Goal: Task Accomplishment & Management: Manage account settings

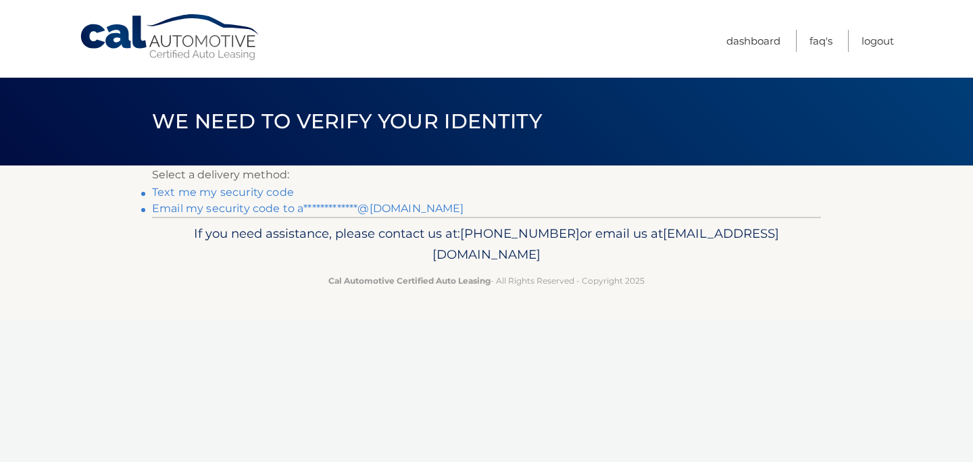
click at [368, 209] on link "**********" at bounding box center [308, 208] width 312 height 13
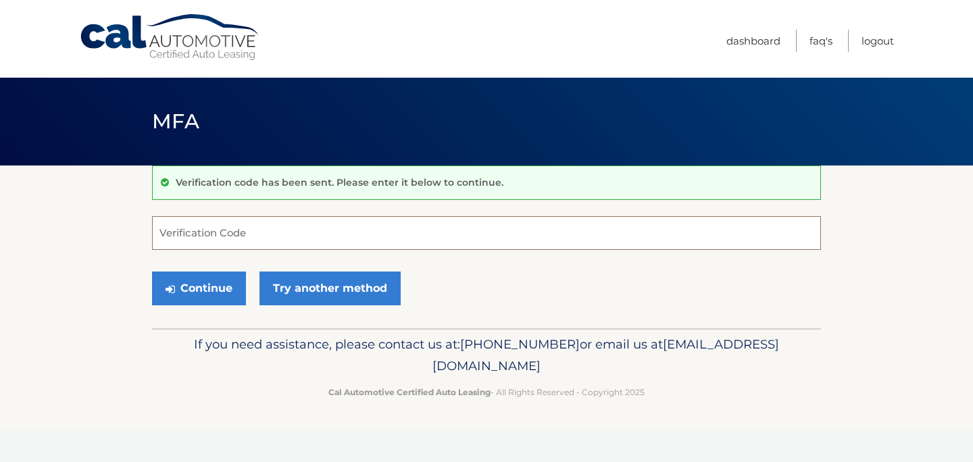
click at [376, 232] on input "Verification Code" at bounding box center [486, 233] width 669 height 34
paste input "068135"
type input "068135"
click at [152, 272] on button "Continue" at bounding box center [199, 289] width 94 height 34
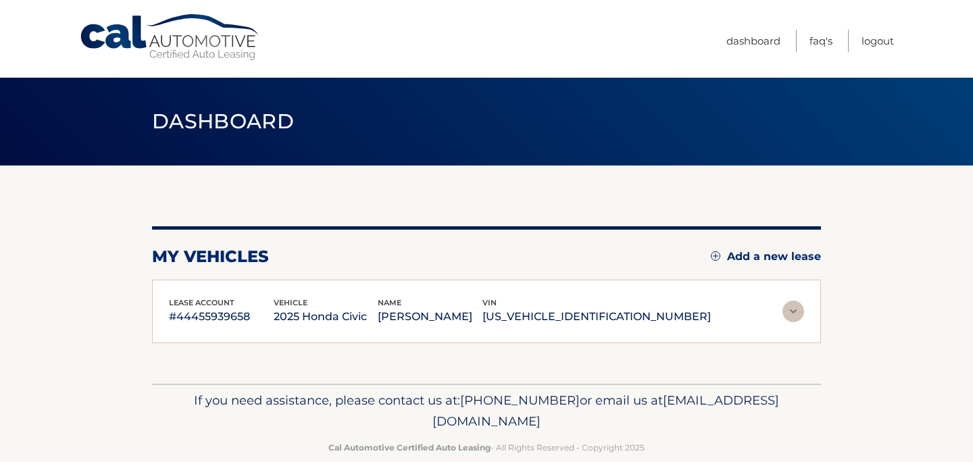
click at [199, 295] on div "lease account #44455939658 vehicle 2025 Honda Civic name AMANI ABDELSALAM vin 1…" at bounding box center [486, 312] width 669 height 64
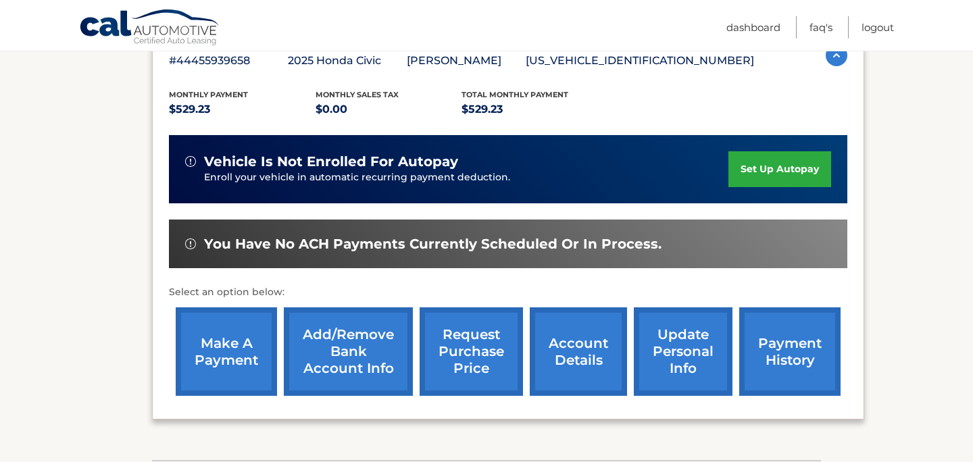
scroll to position [254, 0]
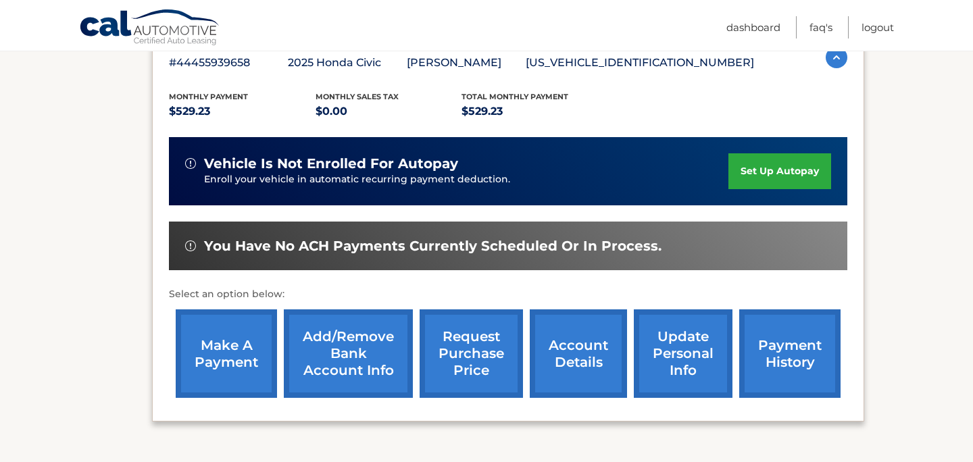
click at [775, 171] on link "set up autopay" at bounding box center [779, 171] width 103 height 36
click at [338, 355] on link "Add/Remove bank account info" at bounding box center [348, 353] width 129 height 89
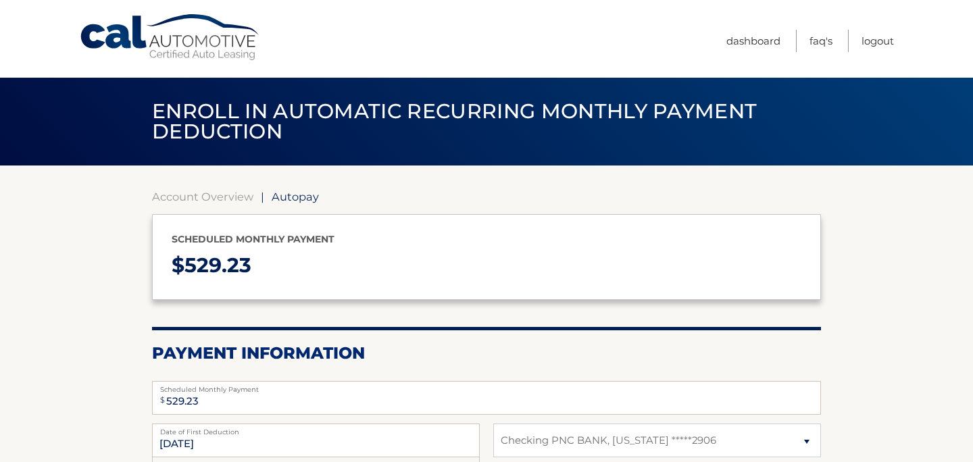
select select "MzhkZDU5ZjAtOGExYi00ODQ4LWI3MmEtMWE5NmQ3NGEyNGFk"
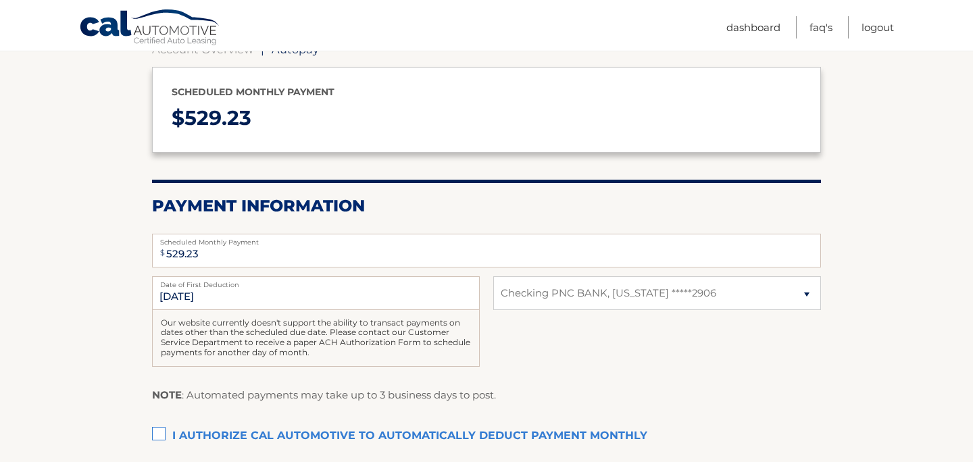
scroll to position [149, 0]
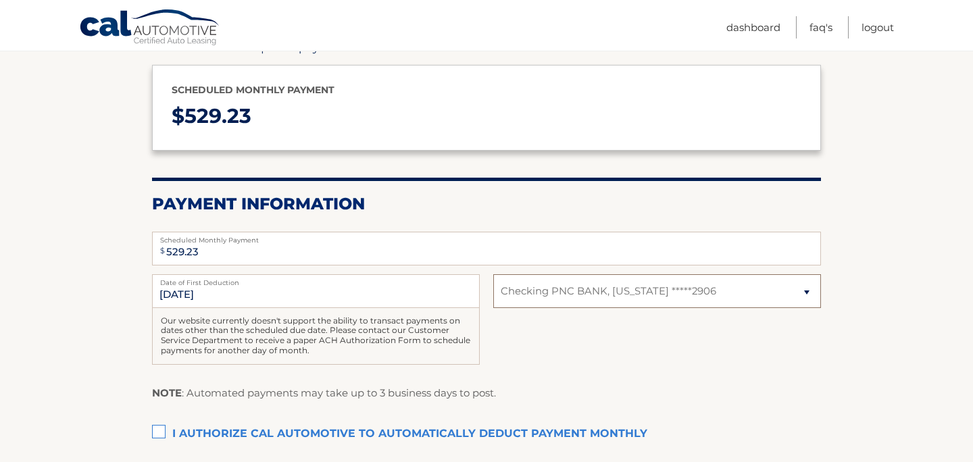
click at [610, 290] on select "Select Bank Account Checking PNC BANK, NEW JERSEY *****2906" at bounding box center [657, 291] width 328 height 34
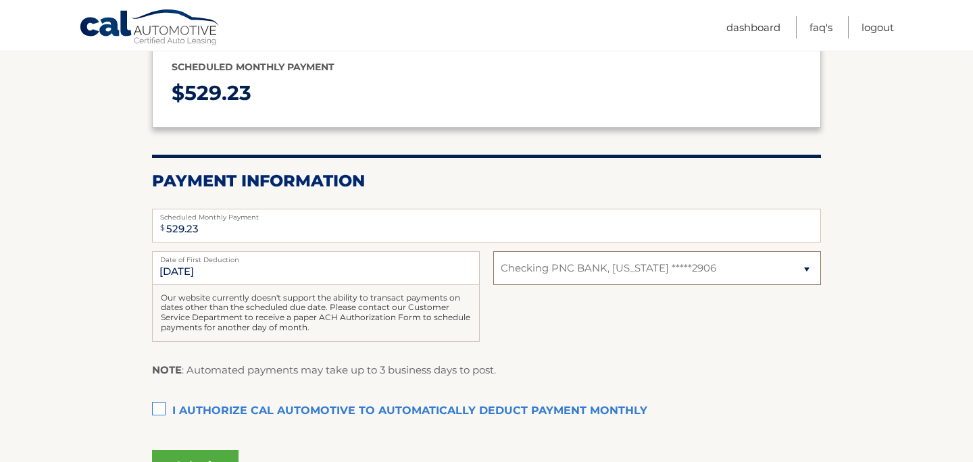
scroll to position [129, 0]
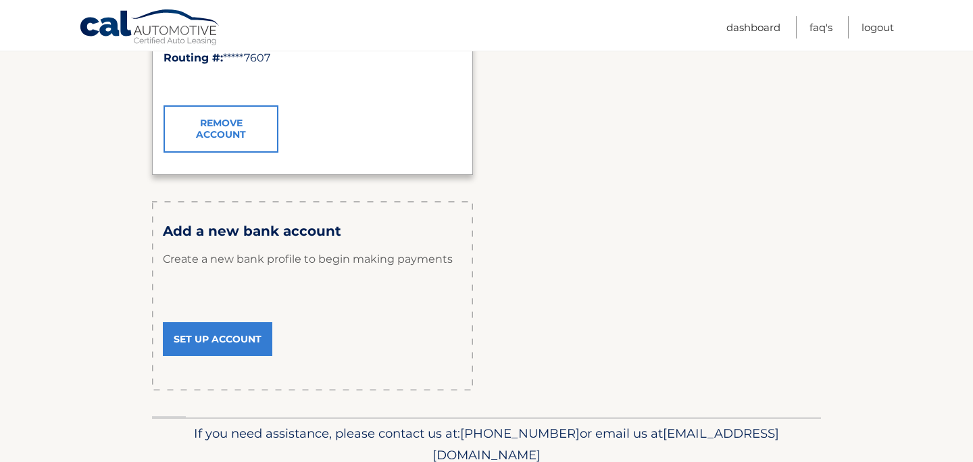
scroll to position [342, 0]
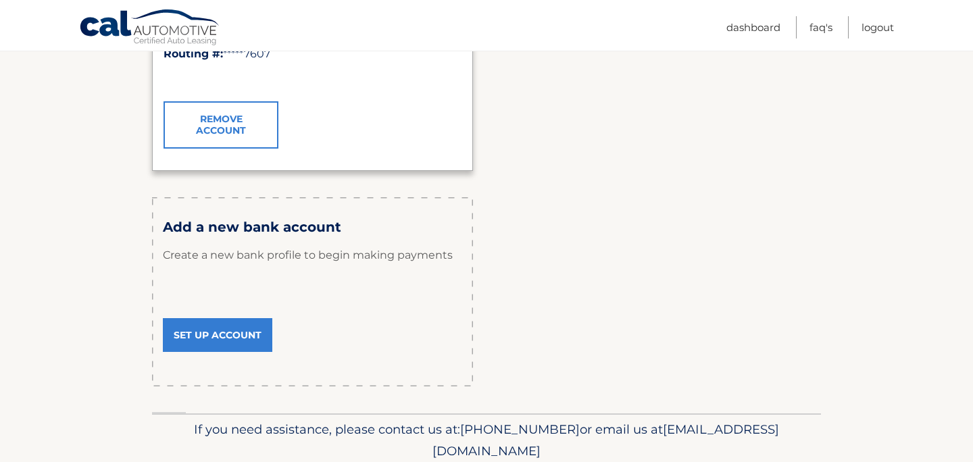
click at [246, 344] on link "Set Up Account" at bounding box center [217, 335] width 109 height 34
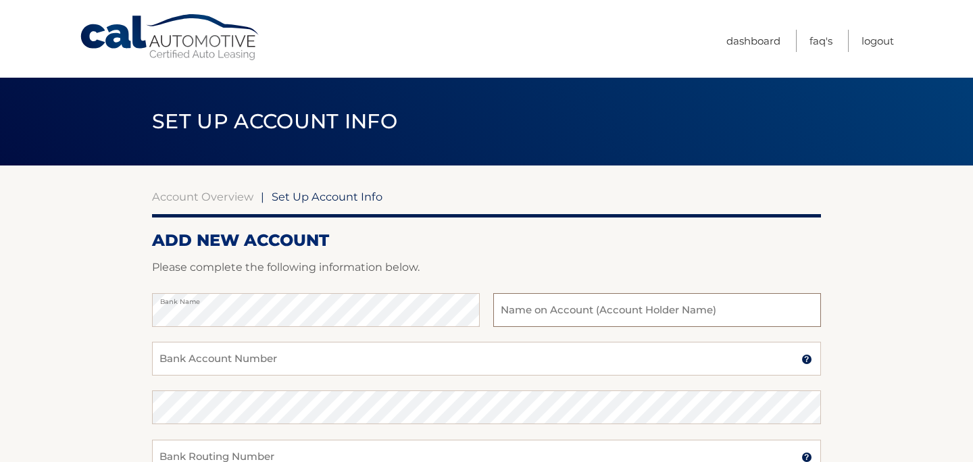
click at [518, 301] on input "text" at bounding box center [657, 310] width 328 height 34
type input "[PERSON_NAME]"
click at [465, 361] on input "Bank Account Number" at bounding box center [486, 359] width 669 height 34
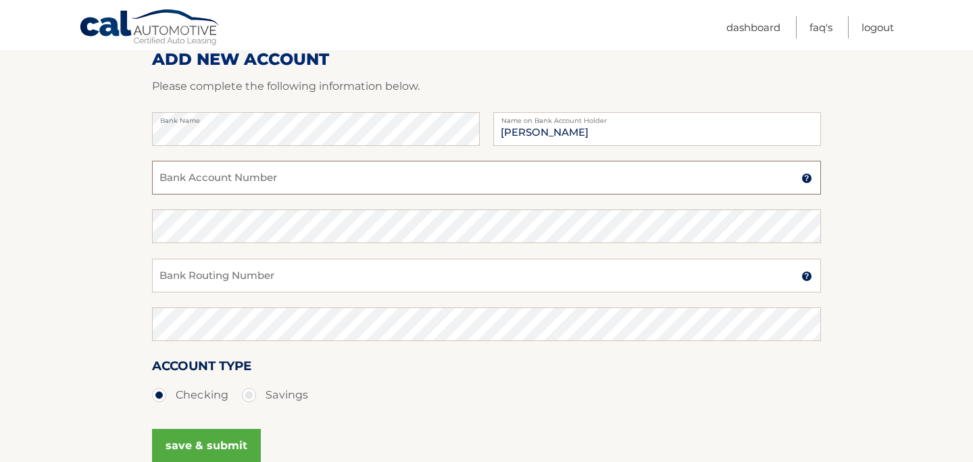
scroll to position [179, 0]
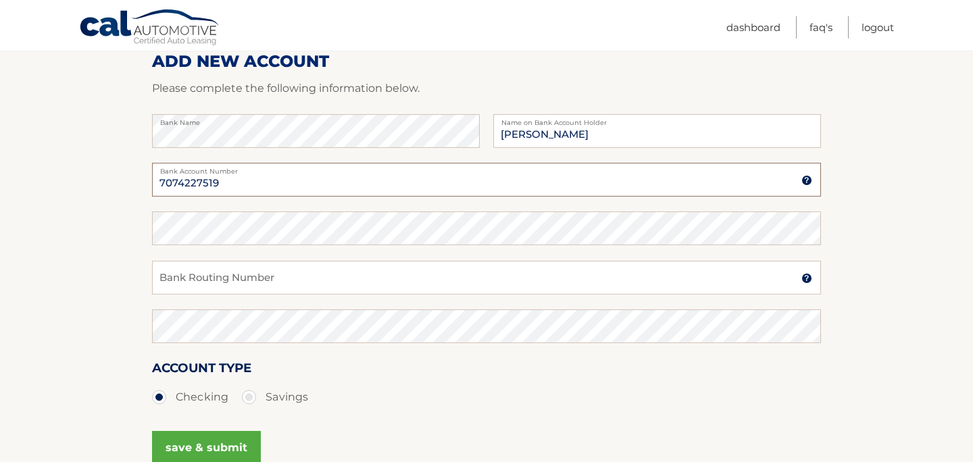
type input "7074227519"
click at [357, 283] on input "Bank Routing Number" at bounding box center [486, 278] width 669 height 34
type input "031100649"
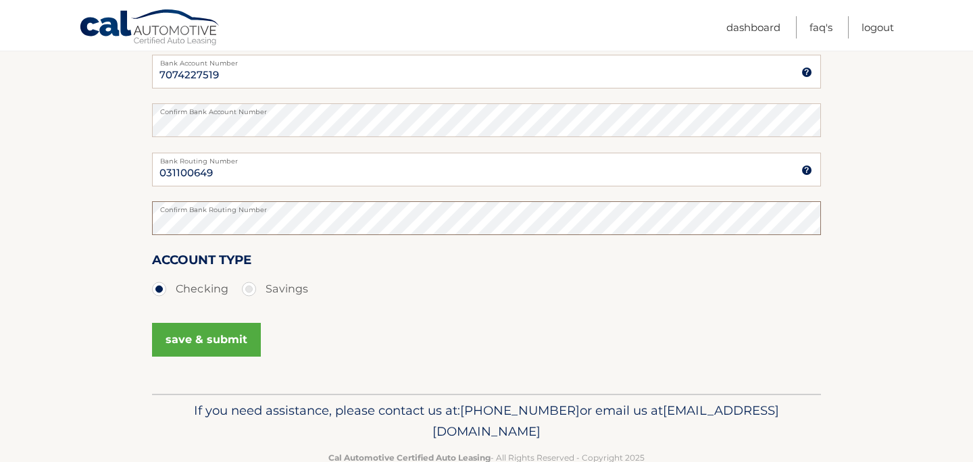
scroll to position [322, 0]
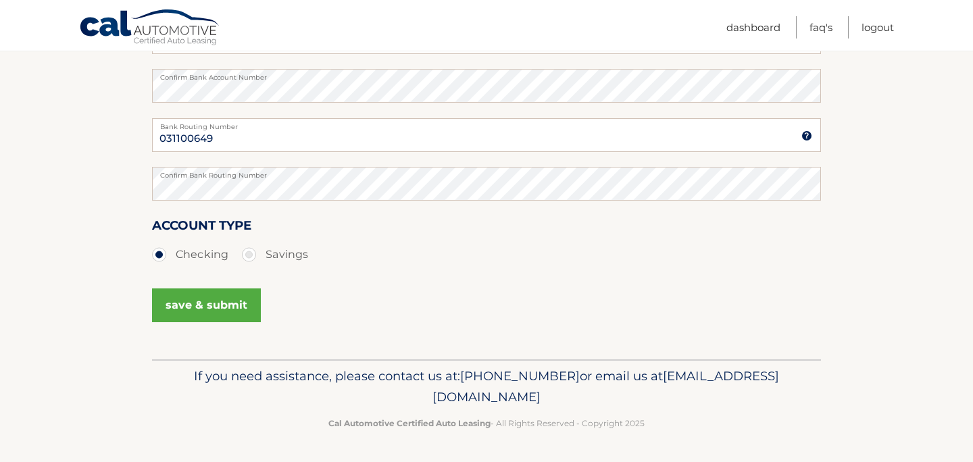
click at [198, 303] on button "save & submit" at bounding box center [206, 305] width 109 height 34
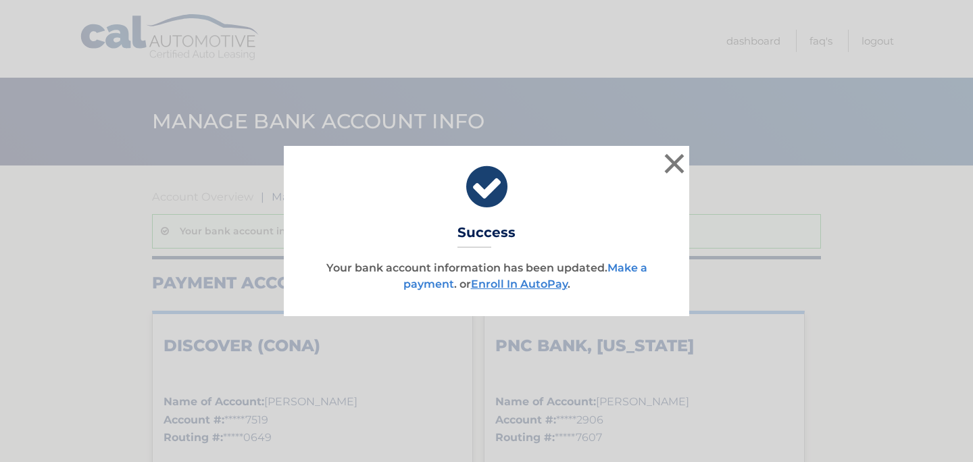
click at [627, 263] on link "Make a payment" at bounding box center [525, 275] width 244 height 29
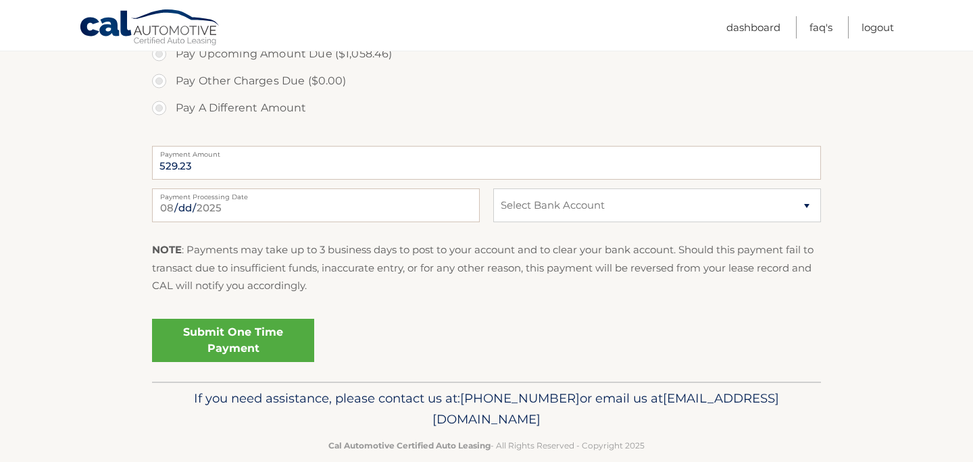
scroll to position [545, 0]
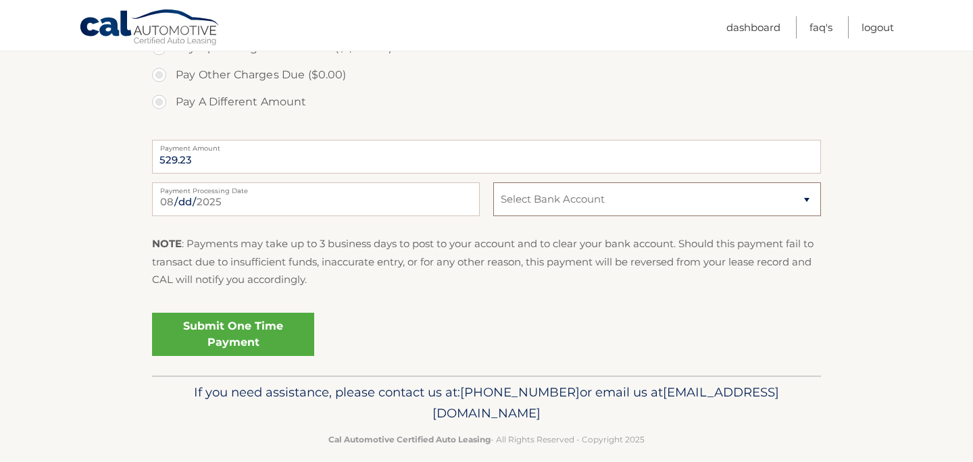
click at [603, 209] on select "Select Bank Account Checking DISCOVER (CONA) *****7519 Checking PNC BANK, [US_S…" at bounding box center [657, 199] width 328 height 34
select select "Y2RhN2FkMzAtMWNhYS00NzZkLTgwODUtMWIxZTJlZTczYWI3"
click at [270, 332] on link "Submit One Time Payment" at bounding box center [233, 334] width 162 height 43
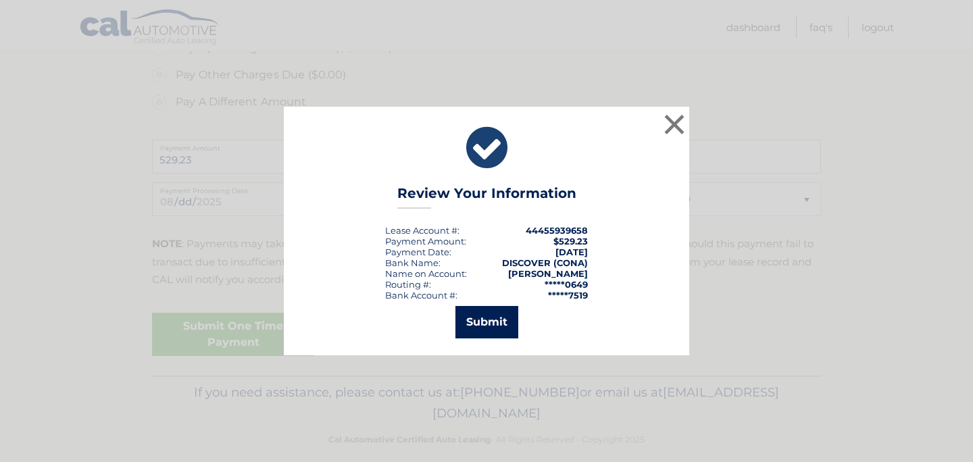
click at [496, 311] on button "Submit" at bounding box center [486, 322] width 63 height 32
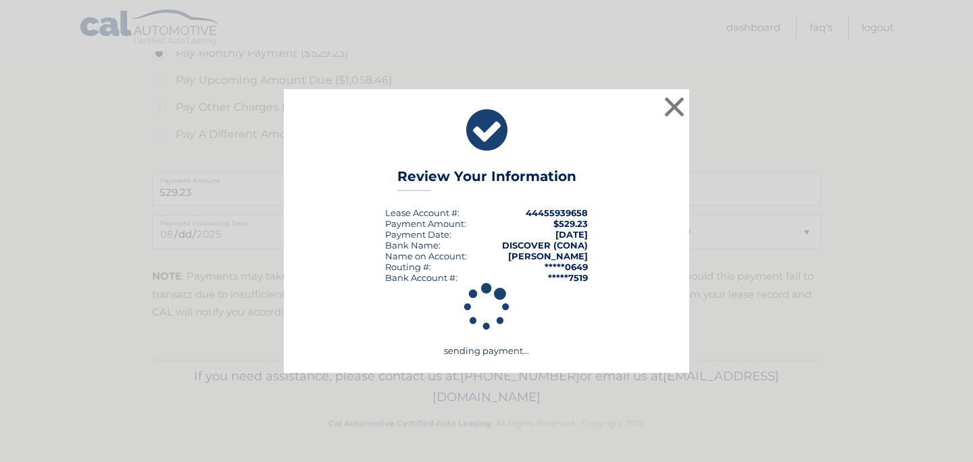
scroll to position [512, 0]
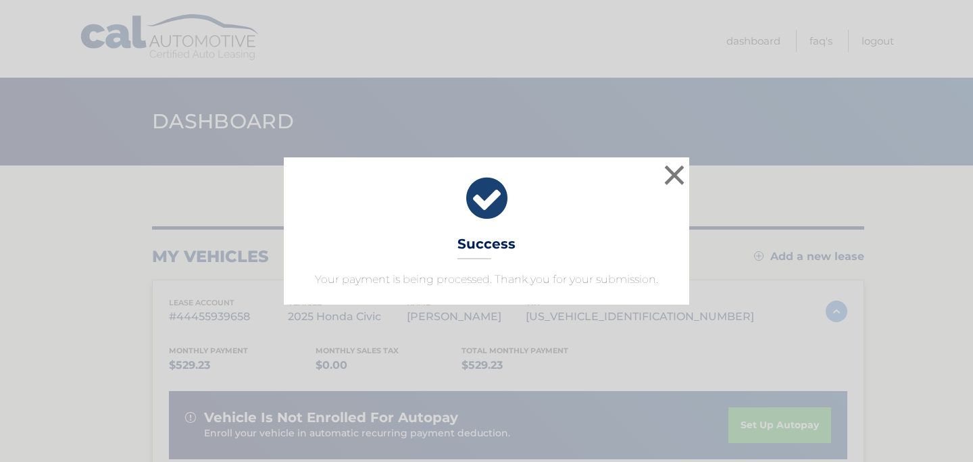
click at [715, 42] on div "× Success Your payment is being processed. Thank you for your submission. Loadi…" at bounding box center [486, 231] width 973 height 462
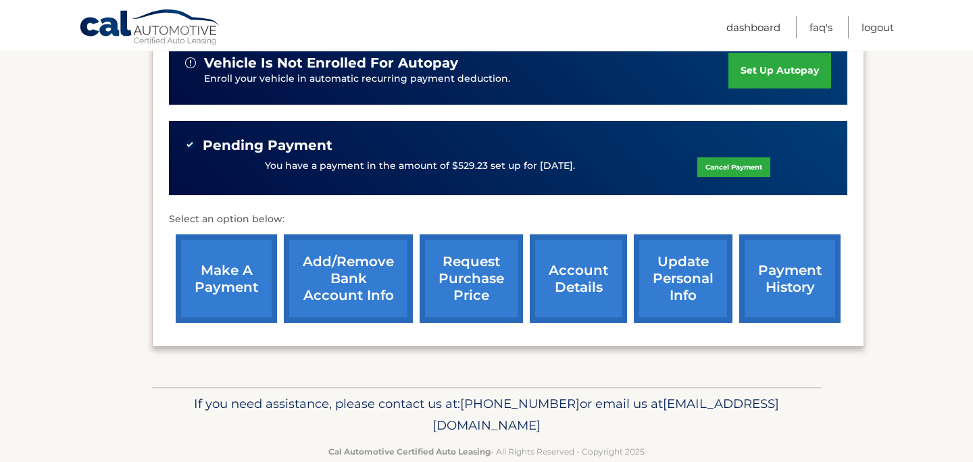
scroll to position [351, 0]
